Goal: Book appointment/travel/reservation

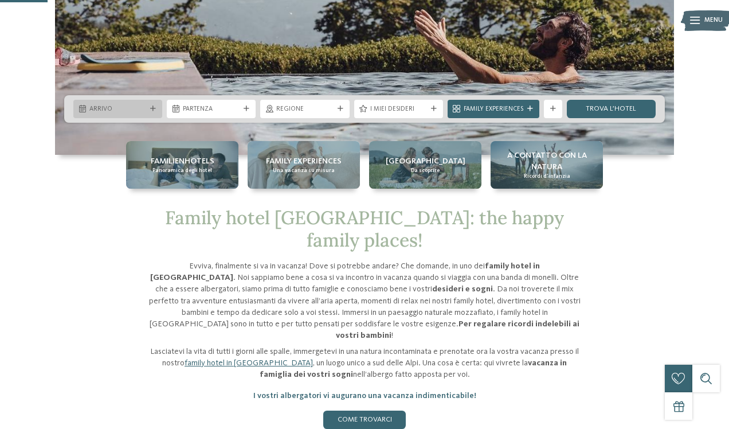
click at [155, 109] on icon at bounding box center [153, 109] width 6 height 6
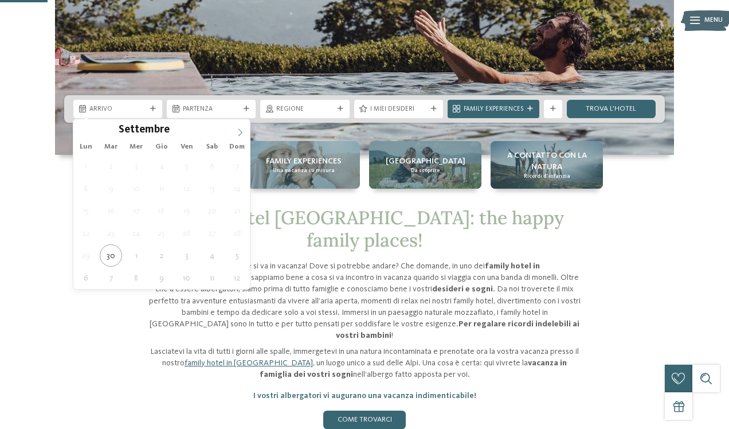
click at [242, 134] on icon at bounding box center [240, 132] width 8 height 8
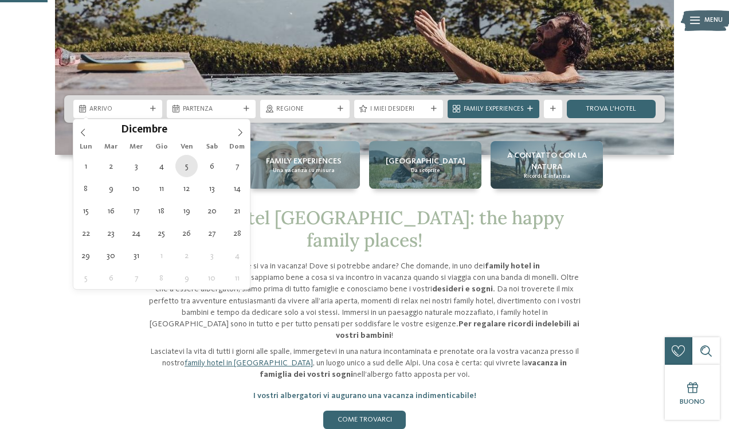
type div "[DATE]"
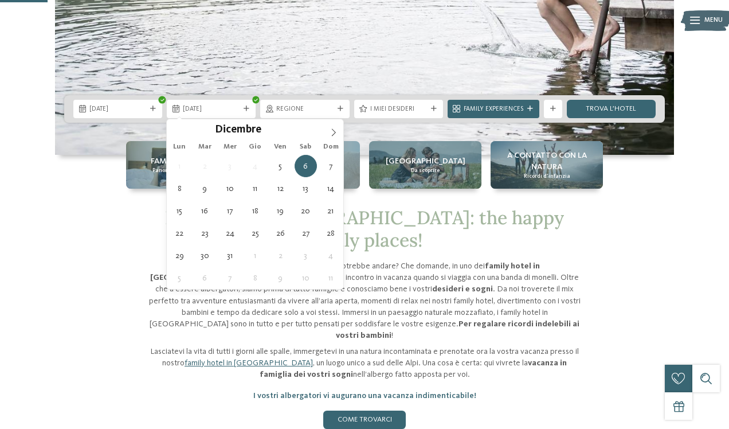
type div "[DATE]"
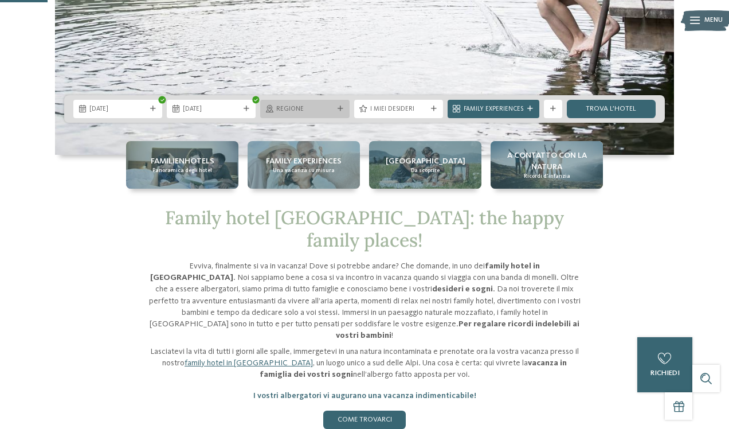
click at [332, 107] on span "Regione" at bounding box center [304, 109] width 57 height 9
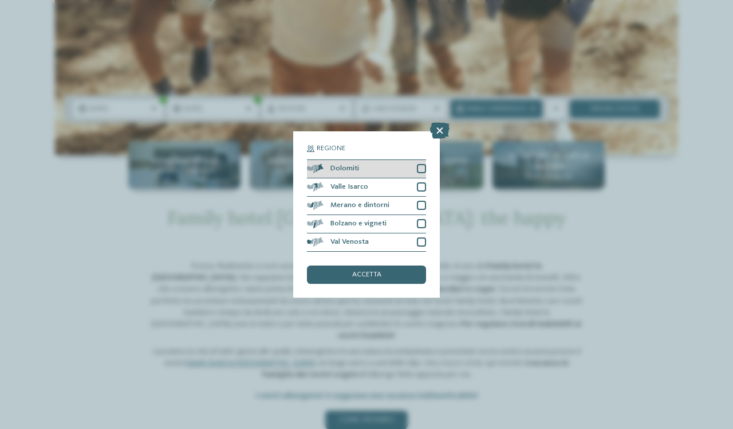
click at [419, 164] on div at bounding box center [421, 168] width 9 height 9
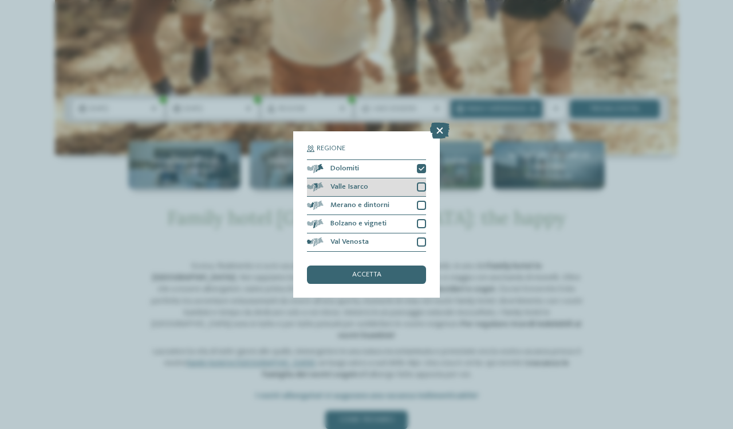
click at [419, 182] on div at bounding box center [421, 186] width 9 height 9
click at [421, 201] on div at bounding box center [421, 205] width 9 height 9
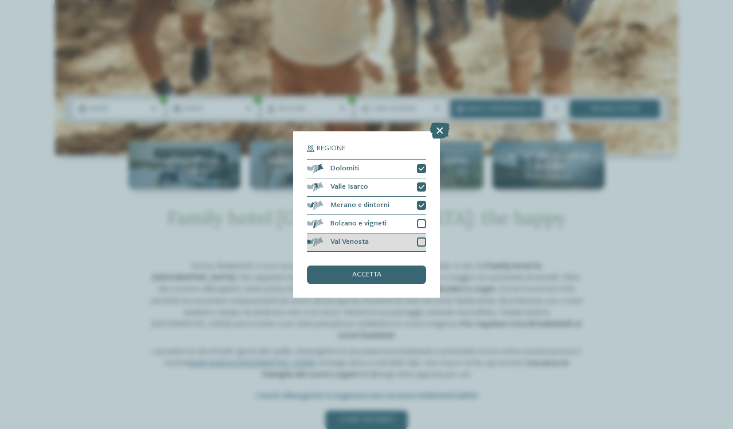
click at [423, 237] on div at bounding box center [421, 241] width 9 height 9
click at [391, 265] on div "accetta" at bounding box center [366, 274] width 119 height 18
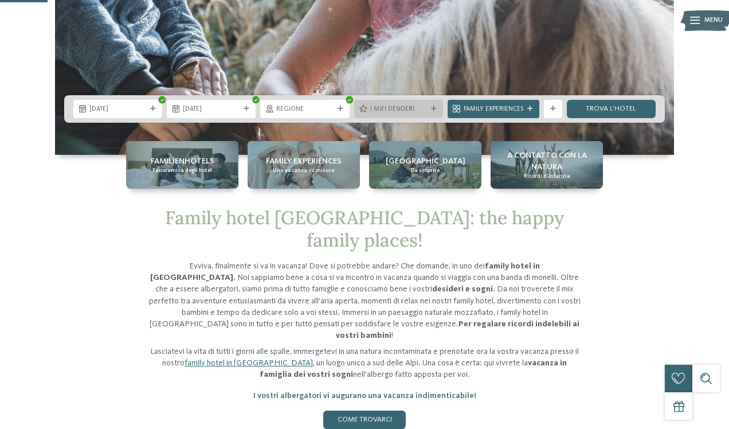
click at [419, 109] on span "I miei desideri" at bounding box center [398, 109] width 57 height 9
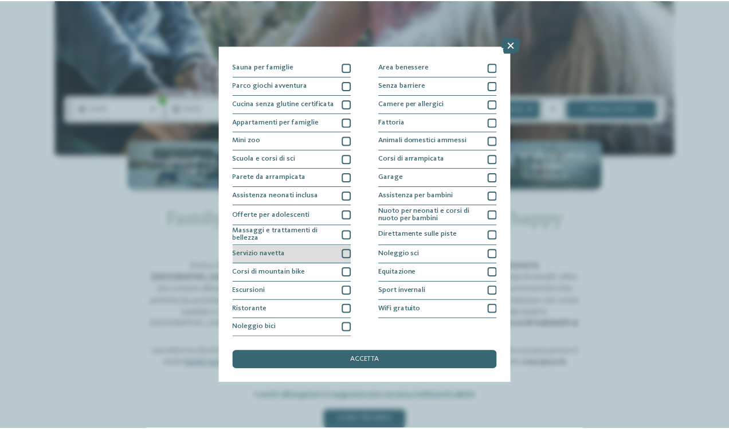
scroll to position [142, 0]
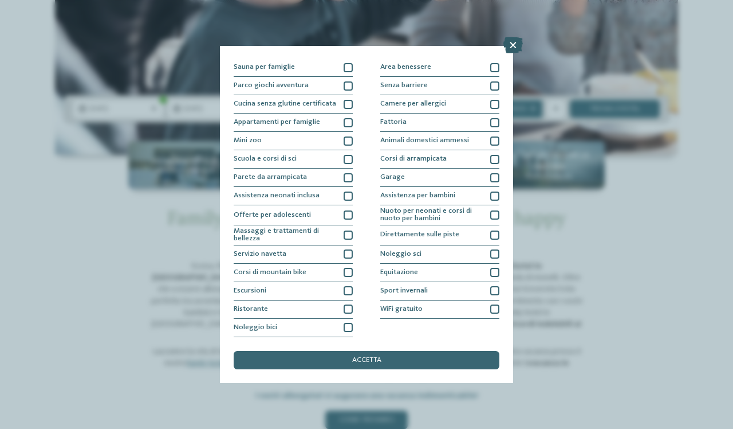
click at [517, 42] on icon at bounding box center [513, 45] width 19 height 16
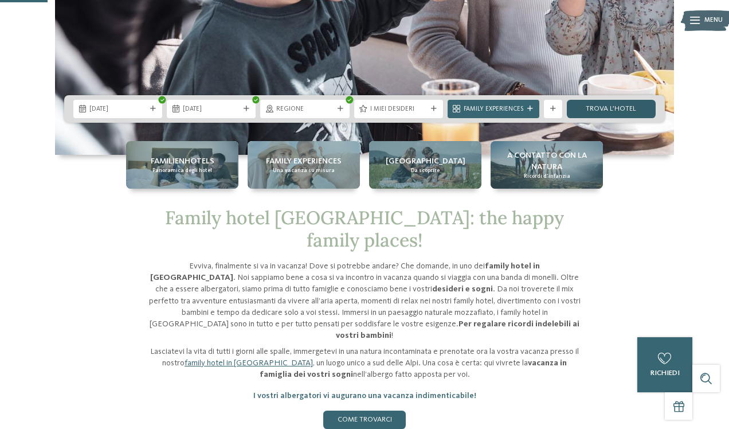
click at [613, 111] on link "trova l’hotel" at bounding box center [611, 109] width 89 height 18
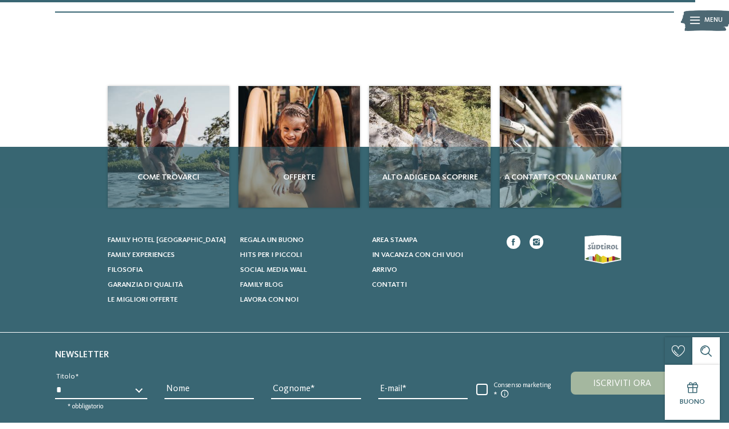
scroll to position [1576, 0]
